Goal: Task Accomplishment & Management: Use online tool/utility

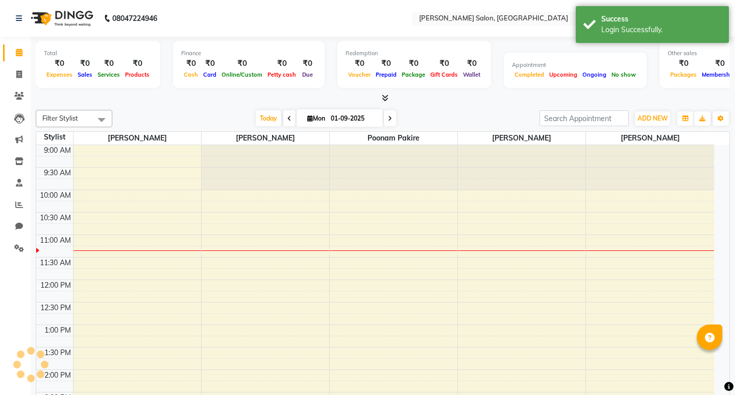
select select "en"
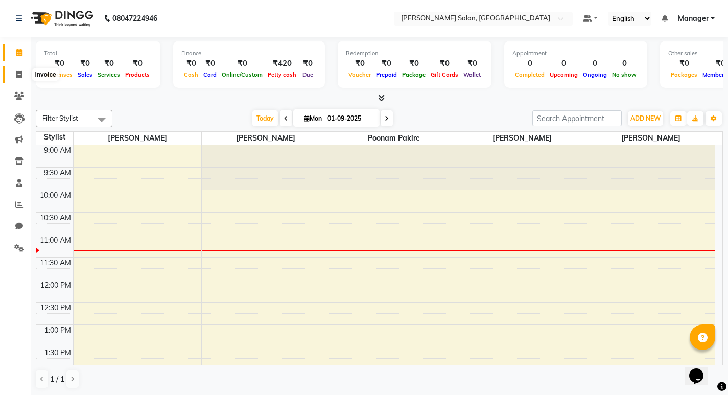
click at [19, 74] on icon at bounding box center [19, 74] width 6 height 8
select select "service"
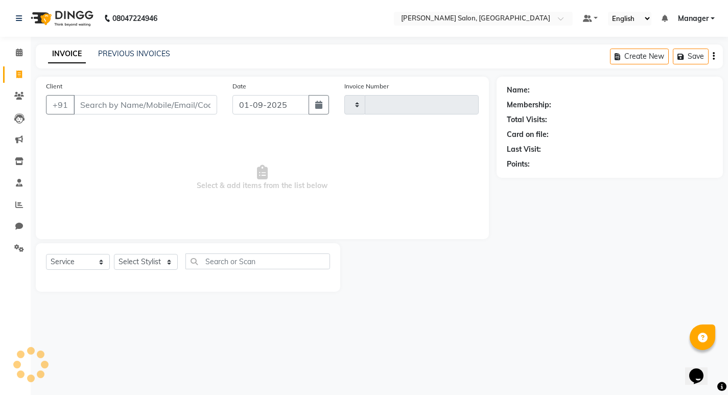
type input "0735"
select select "7550"
